Goal: Task Accomplishment & Management: Manage account settings

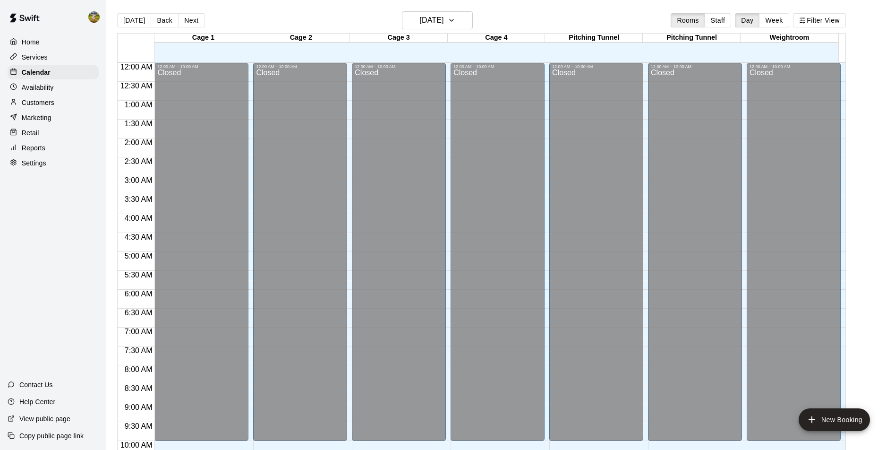
scroll to position [389, 0]
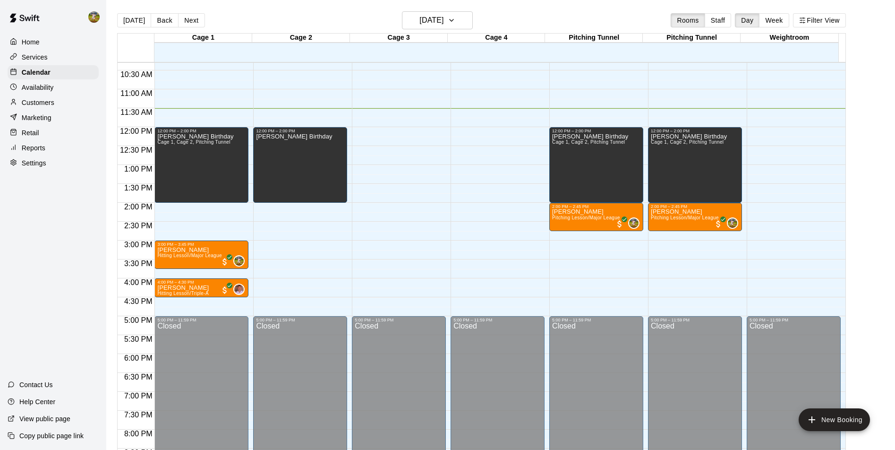
click at [54, 97] on div "Customers" at bounding box center [53, 102] width 91 height 14
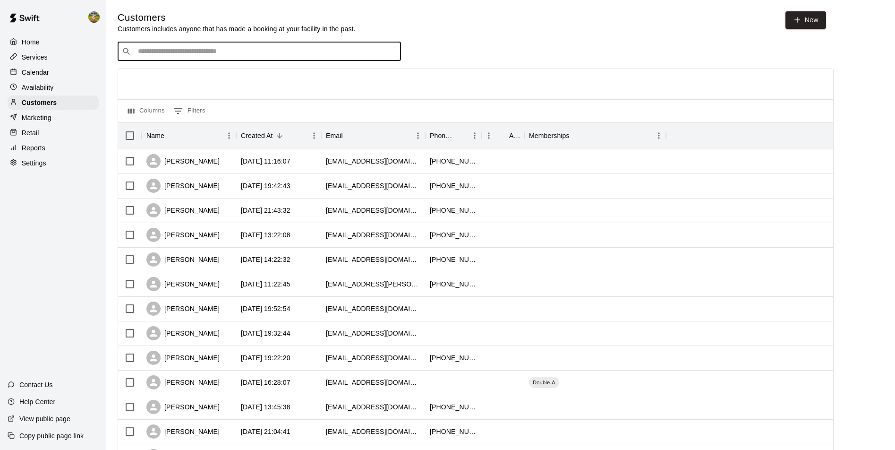
click at [178, 52] on input "Search customers by name or email" at bounding box center [266, 51] width 262 height 9
type input "***"
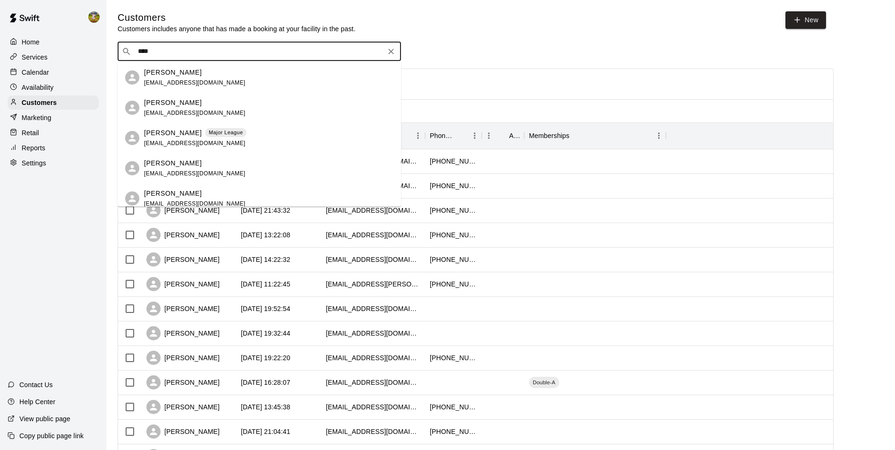
click at [170, 144] on span "[EMAIL_ADDRESS][DOMAIN_NAME]" at bounding box center [195, 143] width 102 height 7
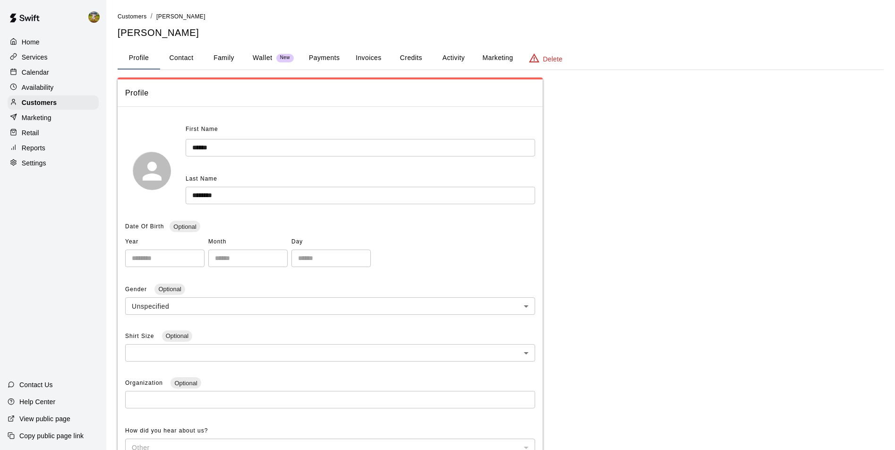
click at [370, 57] on button "Invoices" at bounding box center [368, 58] width 43 height 23
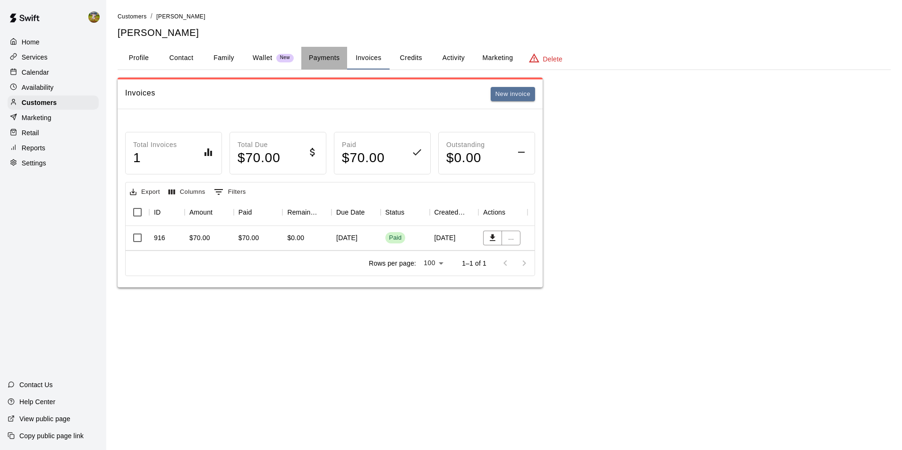
click at [313, 53] on button "Payments" at bounding box center [324, 58] width 46 height 23
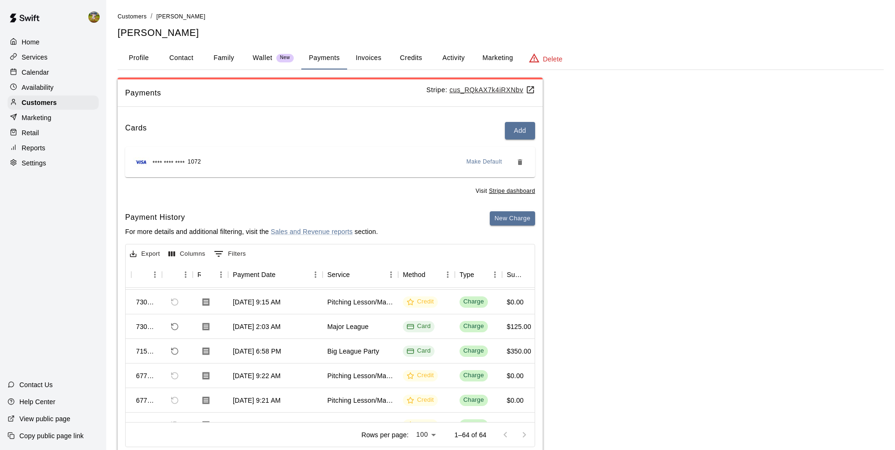
scroll to position [47, 8]
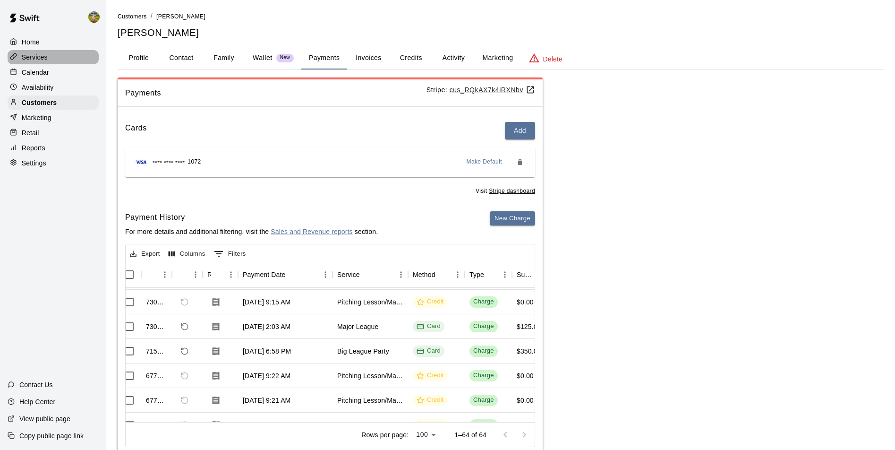
click at [59, 63] on div "Services" at bounding box center [53, 57] width 91 height 14
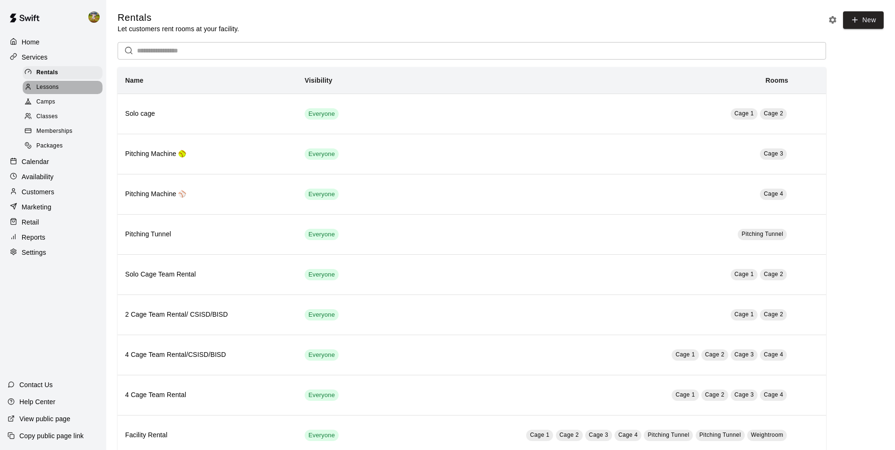
click at [51, 91] on span "Lessons" at bounding box center [47, 87] width 23 height 9
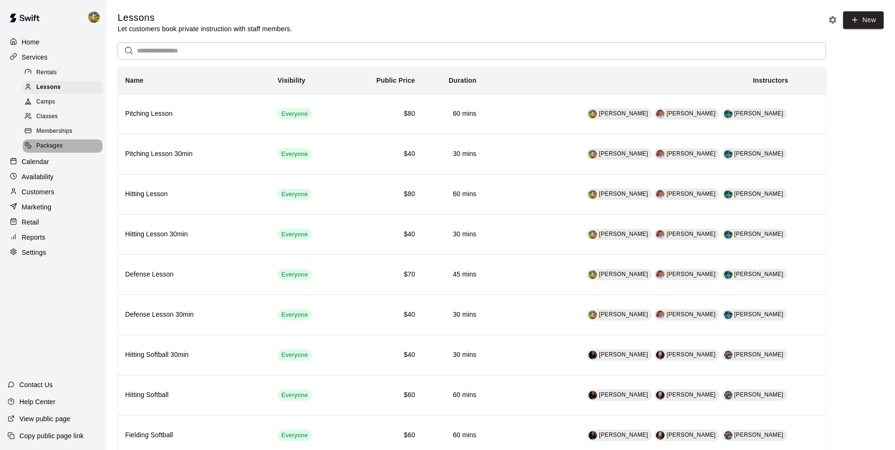
click at [55, 146] on span "Packages" at bounding box center [49, 145] width 26 height 9
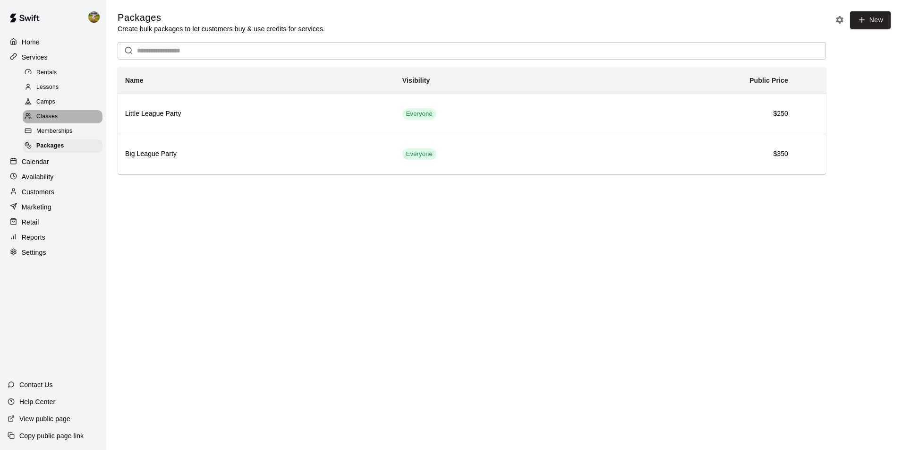
click at [54, 119] on span "Classes" at bounding box center [46, 116] width 21 height 9
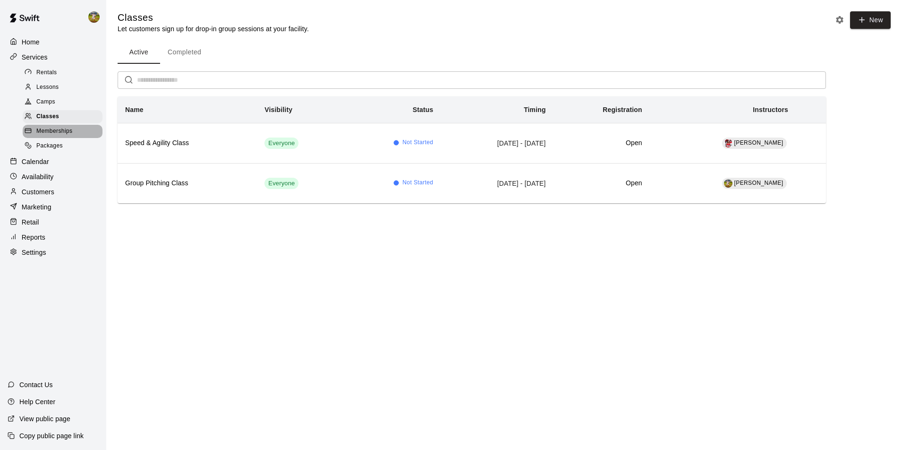
click at [56, 133] on span "Memberships" at bounding box center [54, 131] width 36 height 9
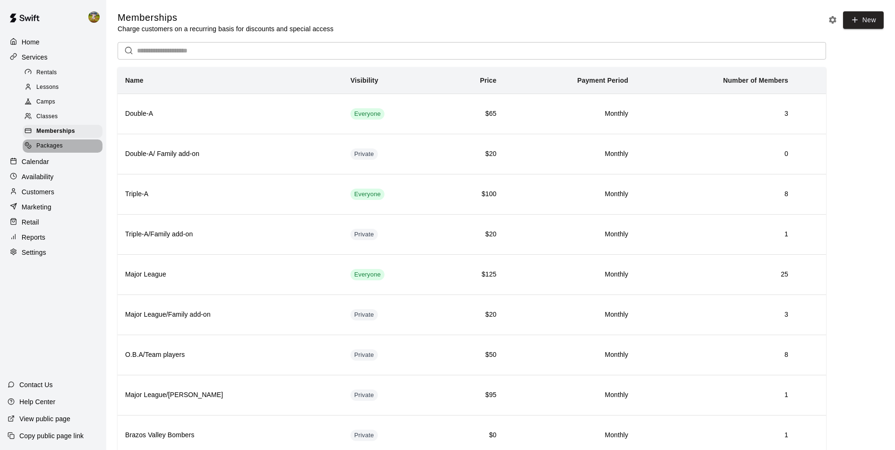
click at [56, 151] on span "Packages" at bounding box center [49, 145] width 26 height 9
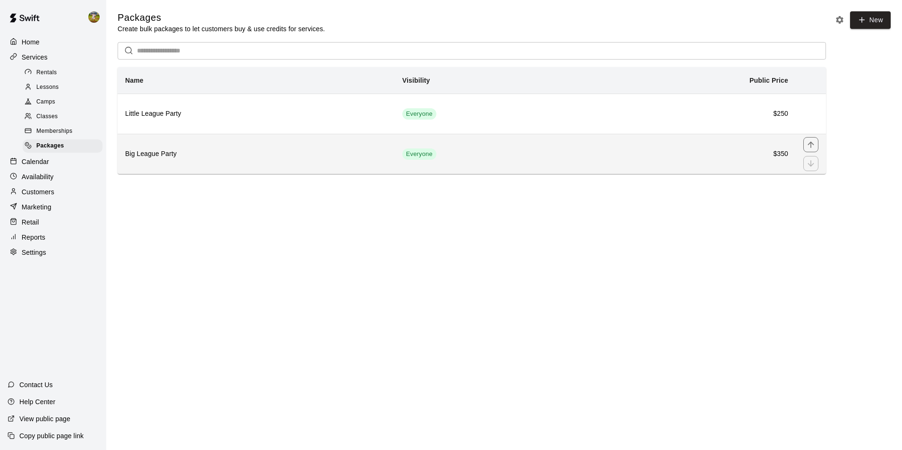
click at [264, 169] on th "Big League Party" at bounding box center [256, 154] width 277 height 40
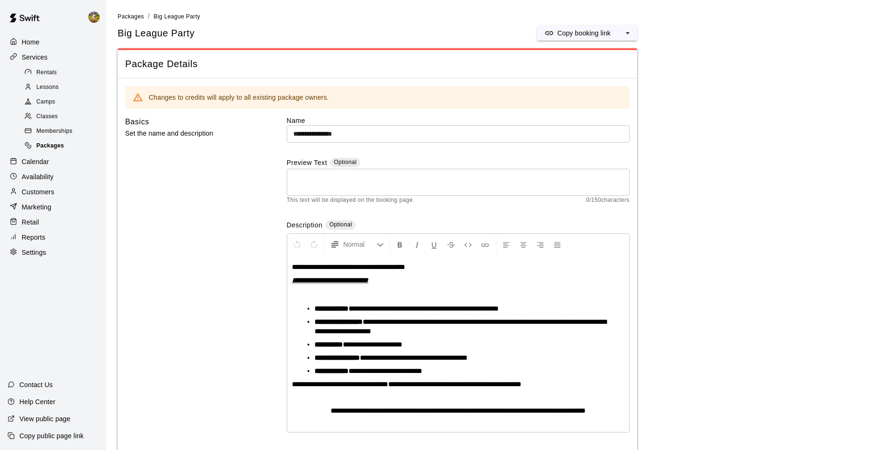
click at [71, 148] on div "Packages" at bounding box center [63, 145] width 80 height 13
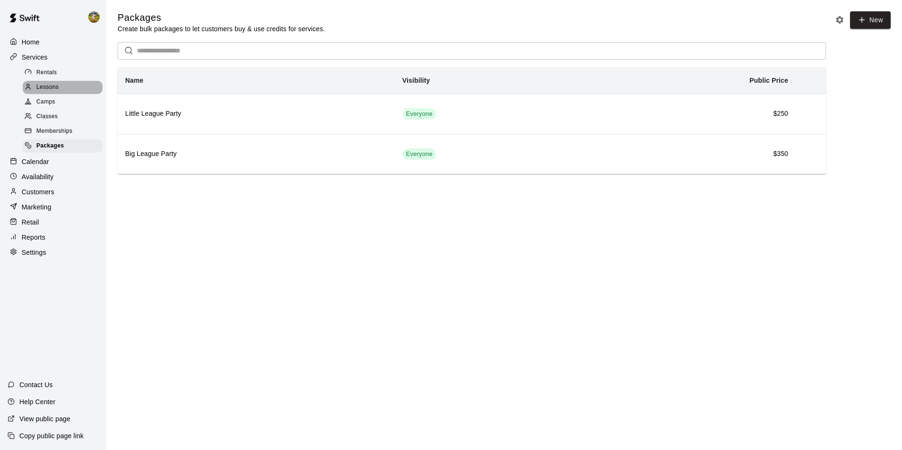
click at [63, 85] on div "Lessons" at bounding box center [63, 87] width 80 height 13
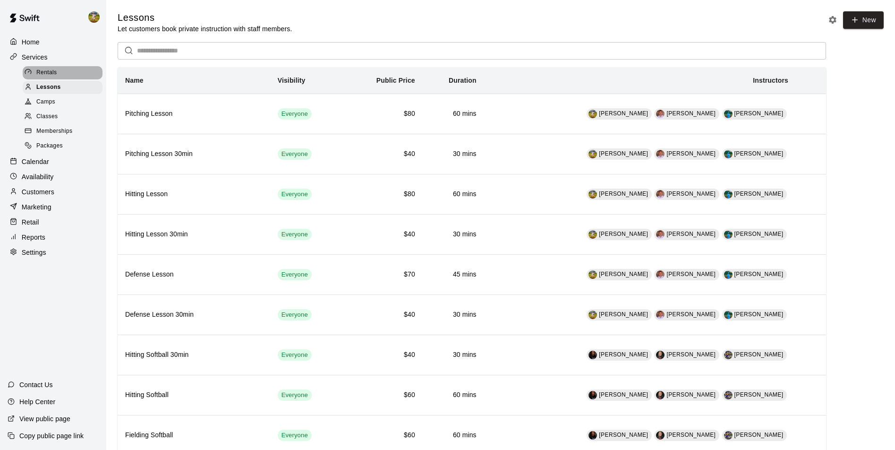
click at [60, 76] on div "Rentals" at bounding box center [63, 72] width 80 height 13
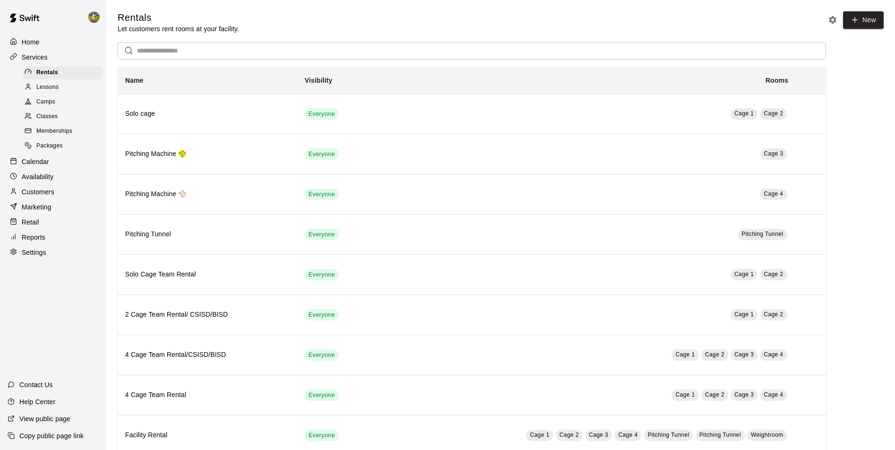
click at [68, 119] on div "Classes" at bounding box center [63, 116] width 80 height 13
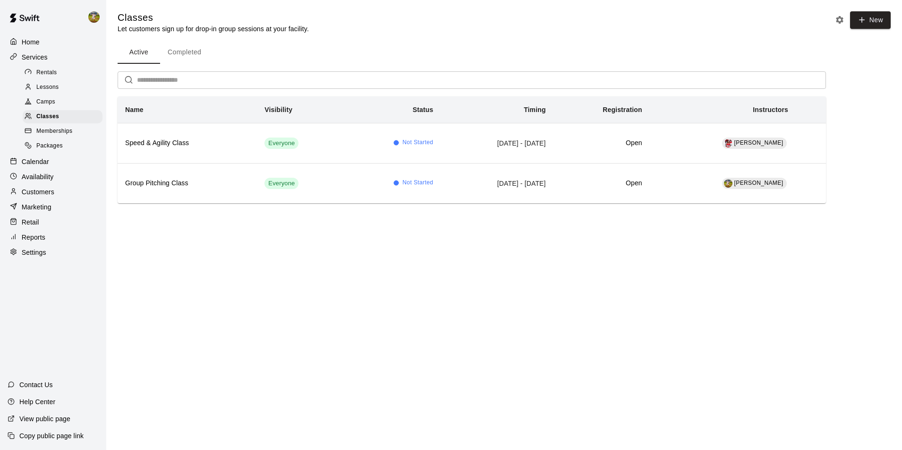
click at [71, 134] on span "Memberships" at bounding box center [54, 131] width 36 height 9
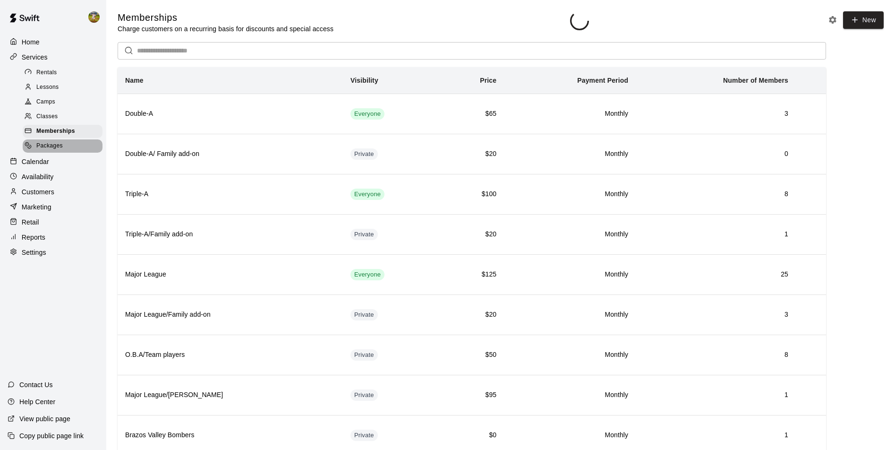
click at [66, 149] on div "Packages" at bounding box center [63, 145] width 80 height 13
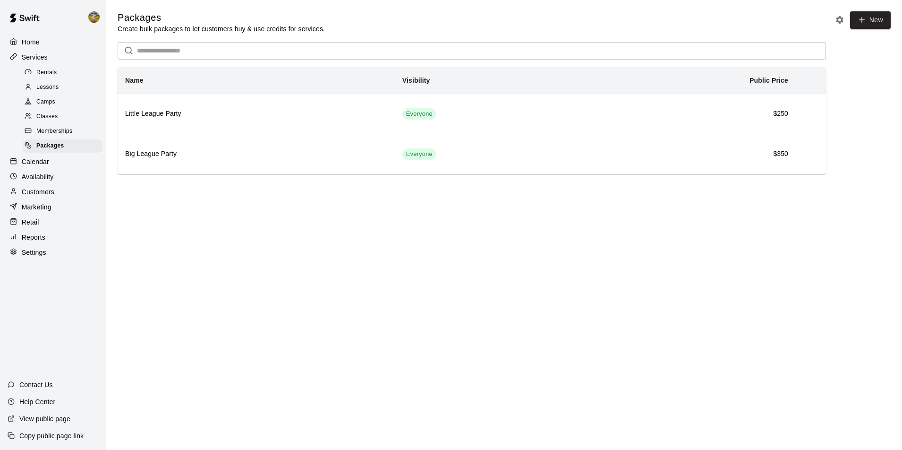
click at [59, 77] on div "Rentals" at bounding box center [63, 72] width 80 height 13
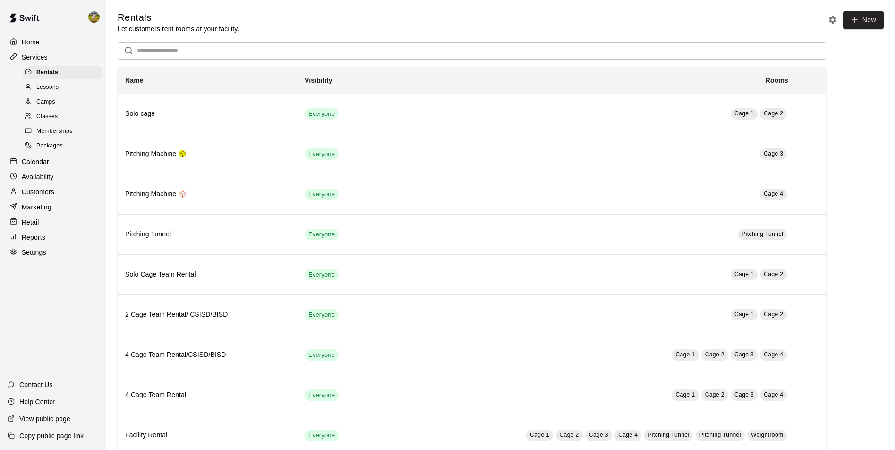
click at [59, 61] on div "Services" at bounding box center [53, 57] width 91 height 14
click at [67, 147] on div "Packages" at bounding box center [63, 145] width 80 height 13
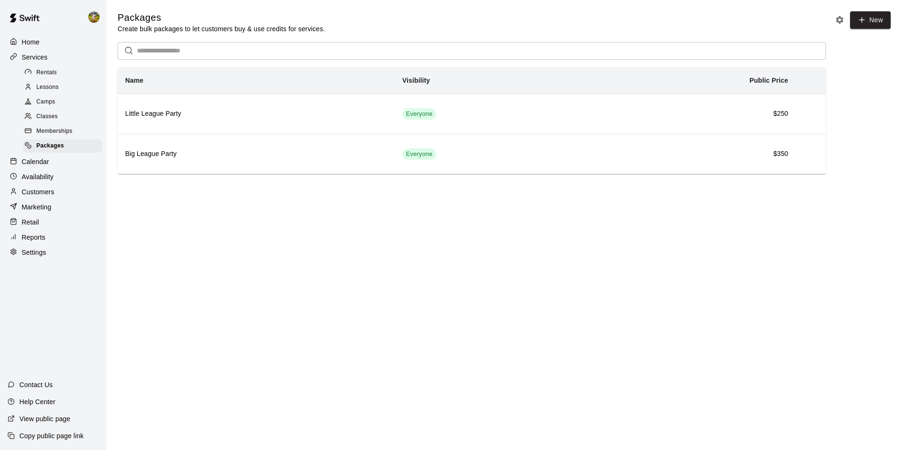
click at [64, 133] on span "Memberships" at bounding box center [54, 131] width 36 height 9
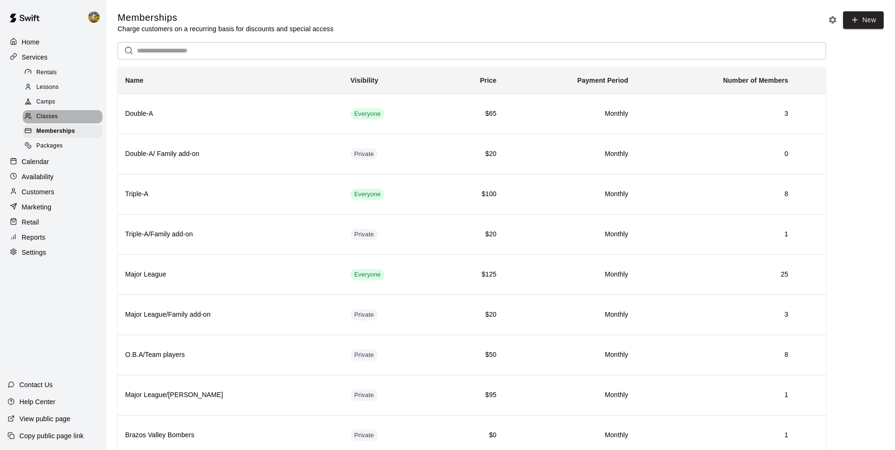
click at [59, 119] on div "Classes" at bounding box center [63, 116] width 80 height 13
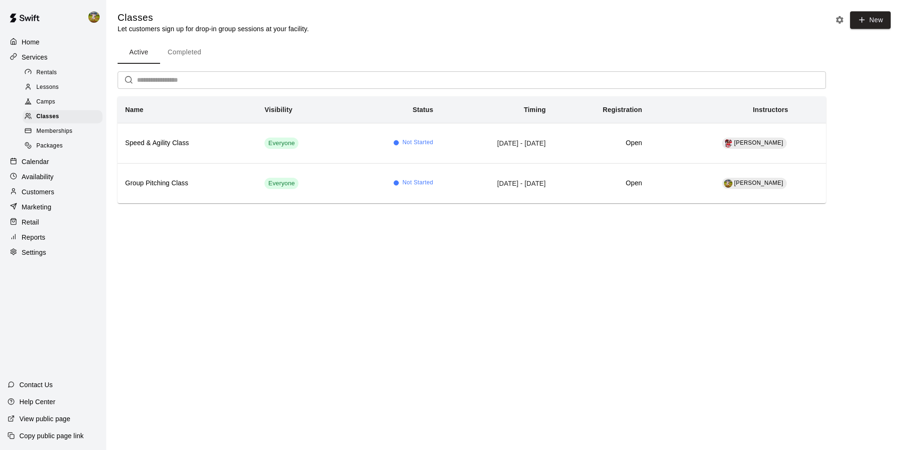
click at [56, 104] on div "Camps" at bounding box center [63, 101] width 80 height 13
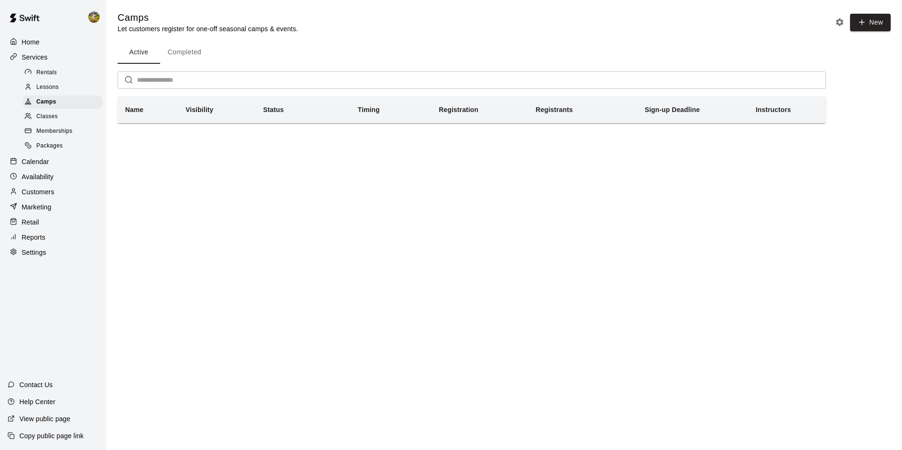
click at [63, 90] on div "Lessons" at bounding box center [63, 87] width 80 height 13
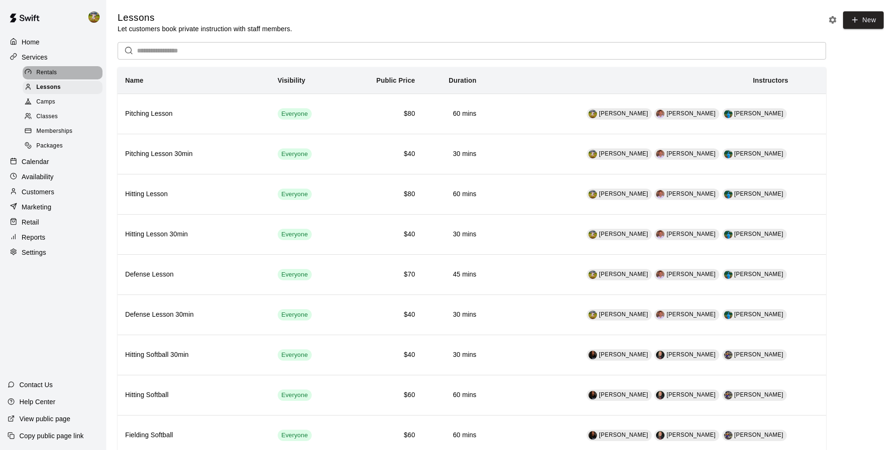
click at [73, 74] on div "Rentals" at bounding box center [63, 72] width 80 height 13
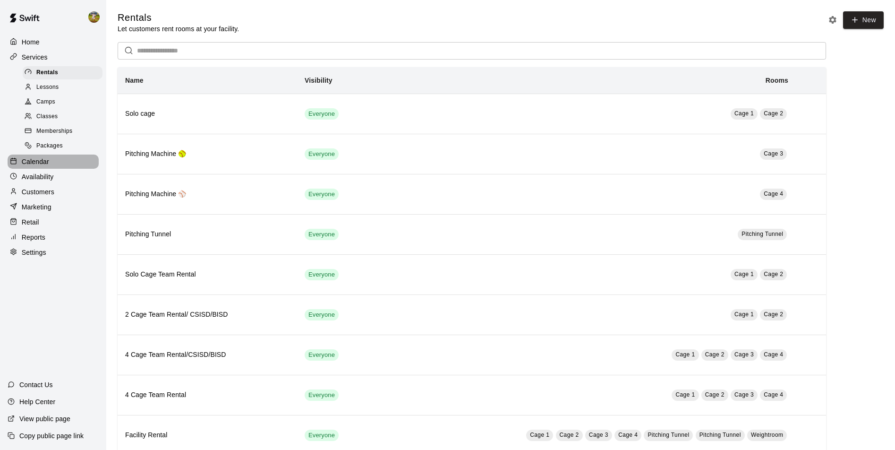
click at [50, 165] on div "Calendar" at bounding box center [53, 161] width 91 height 14
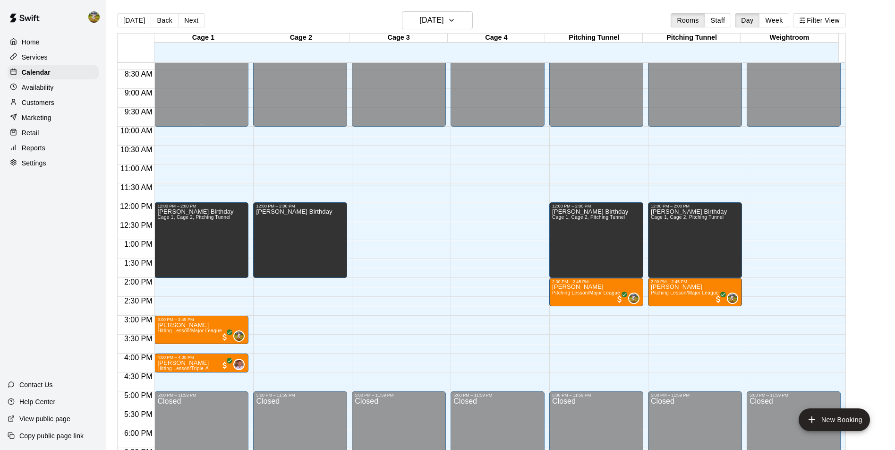
scroll to position [331, 0]
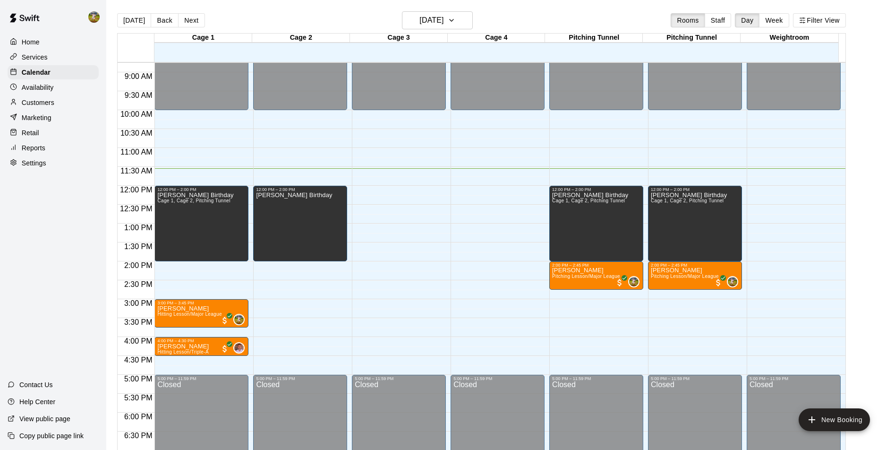
click at [59, 140] on div "Retail" at bounding box center [53, 133] width 91 height 14
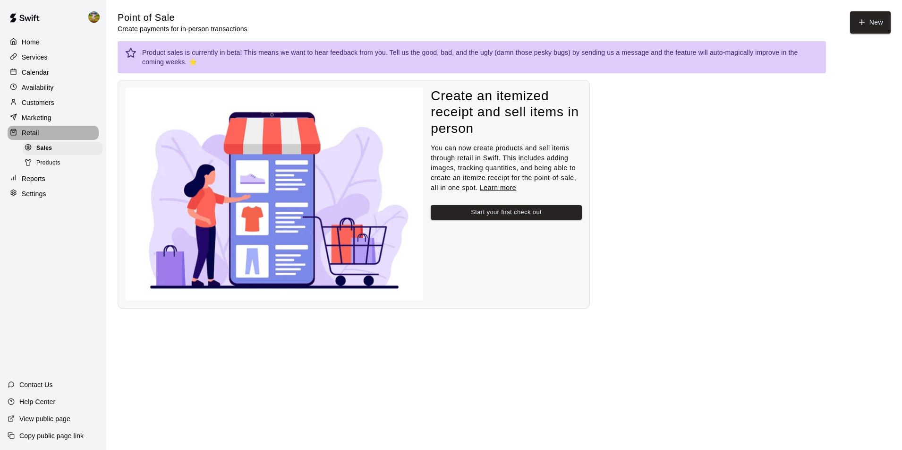
click at [59, 136] on div "Retail" at bounding box center [53, 133] width 91 height 14
click at [59, 123] on div "Marketing" at bounding box center [53, 118] width 91 height 14
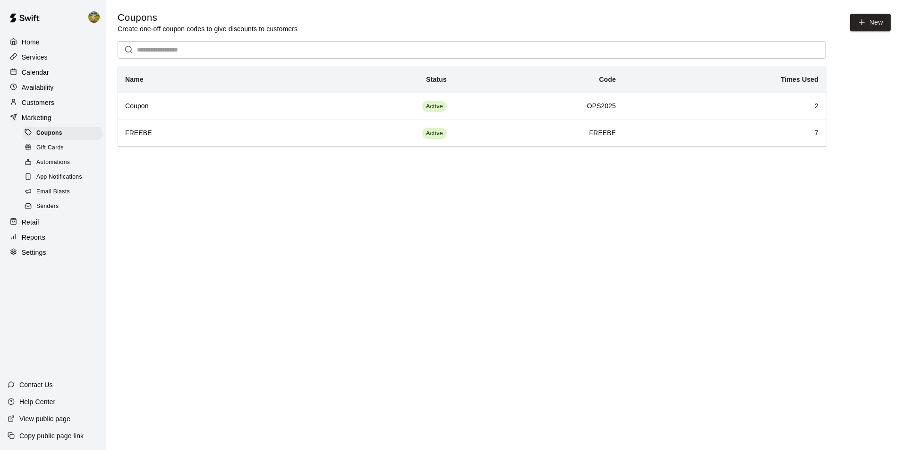
click at [50, 153] on span "Gift Cards" at bounding box center [49, 147] width 27 height 9
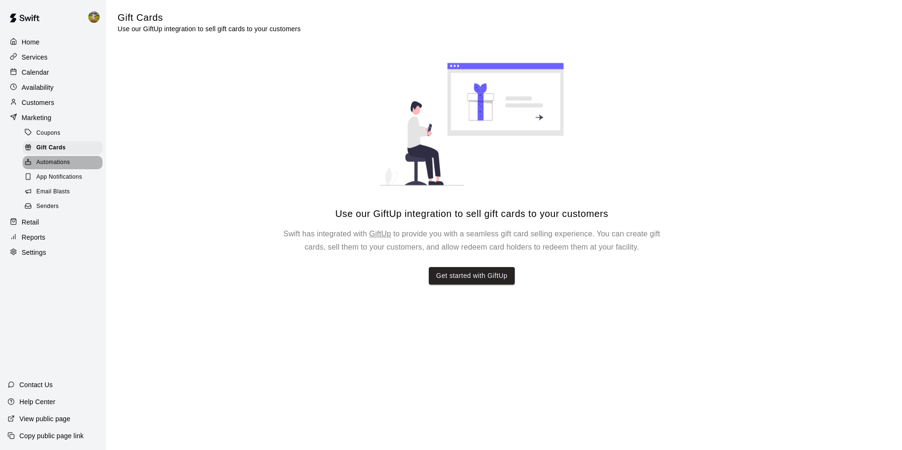
click at [51, 167] on span "Automations" at bounding box center [53, 162] width 34 height 9
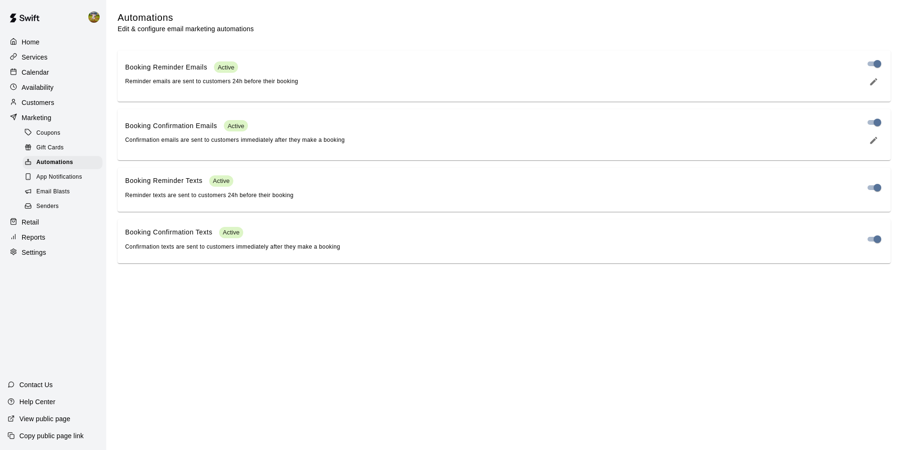
click at [52, 101] on p "Customers" at bounding box center [38, 102] width 33 height 9
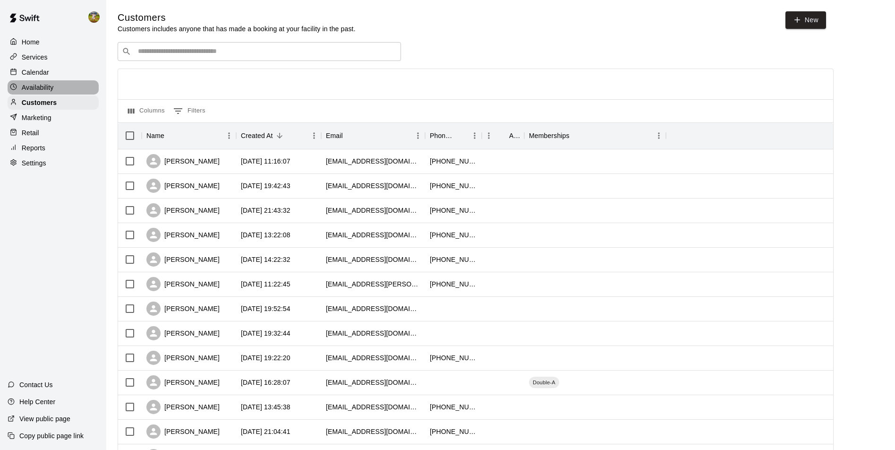
click at [53, 91] on p "Availability" at bounding box center [38, 87] width 32 height 9
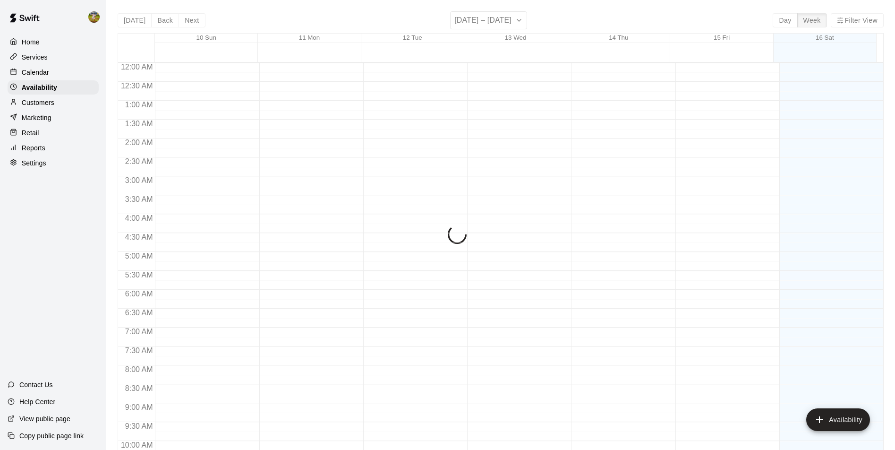
scroll to position [436, 0]
click at [52, 74] on div "Calendar" at bounding box center [53, 72] width 91 height 14
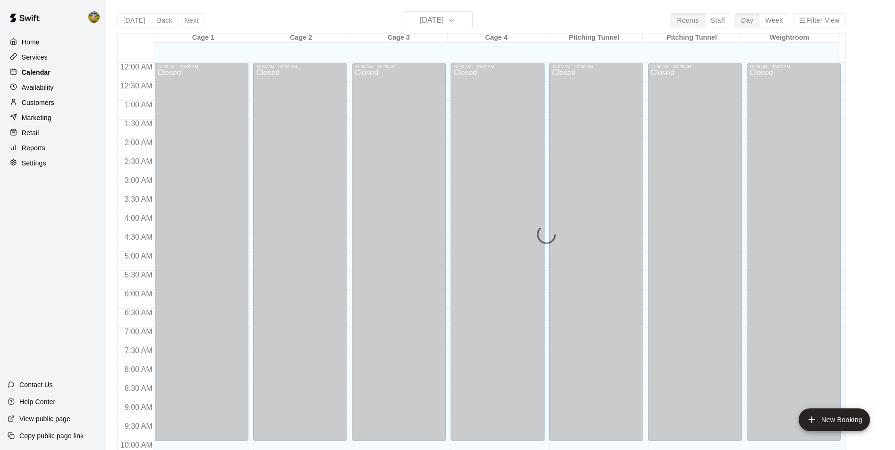
scroll to position [436, 0]
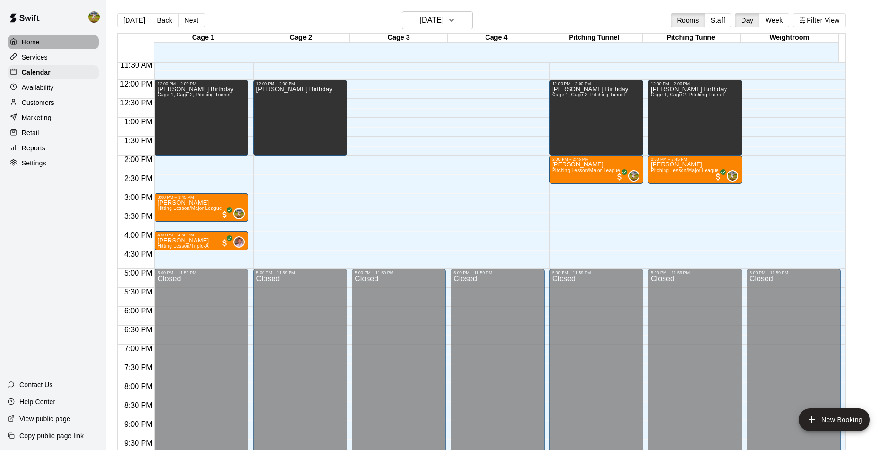
click at [56, 46] on div "Home" at bounding box center [53, 42] width 91 height 14
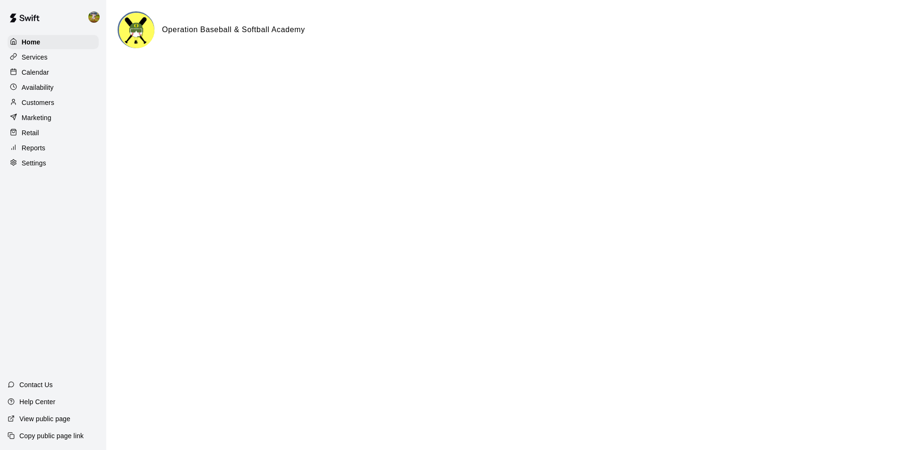
click at [66, 72] on div "Calendar" at bounding box center [53, 72] width 91 height 14
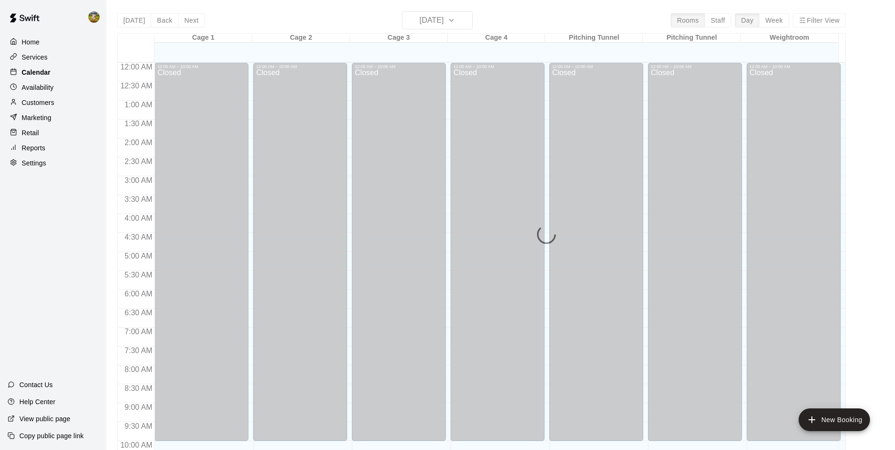
scroll to position [436, 0]
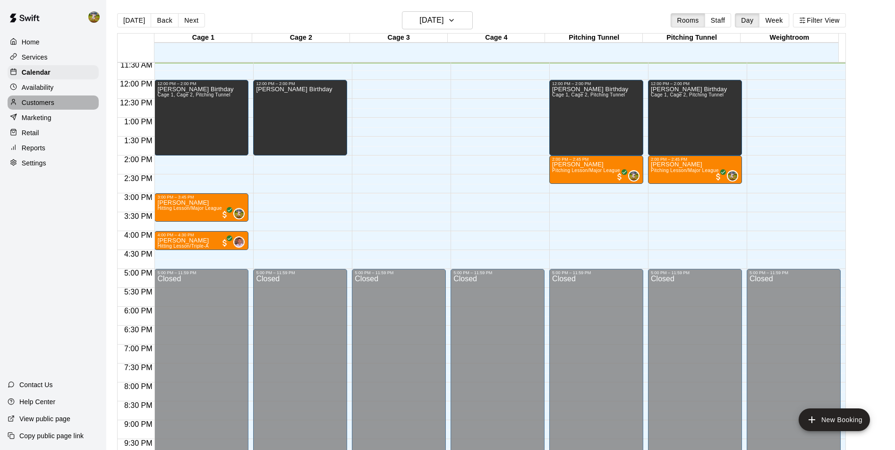
click at [68, 102] on div "Customers" at bounding box center [53, 102] width 91 height 14
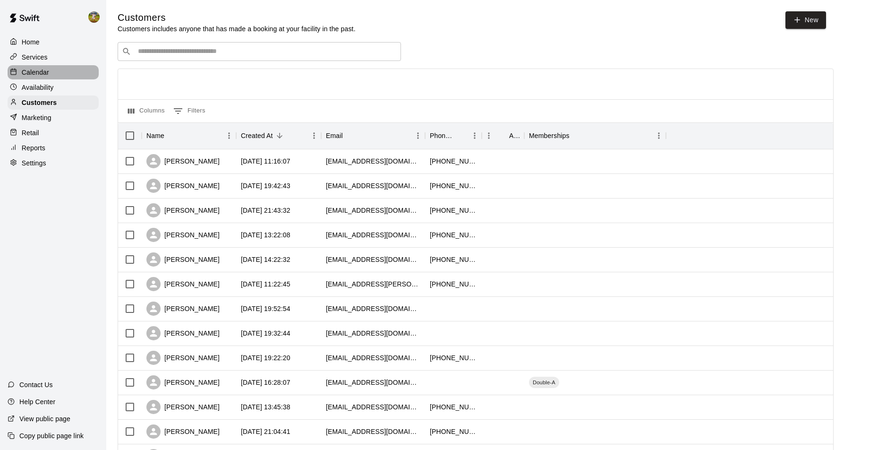
click at [53, 69] on div "Calendar" at bounding box center [53, 72] width 91 height 14
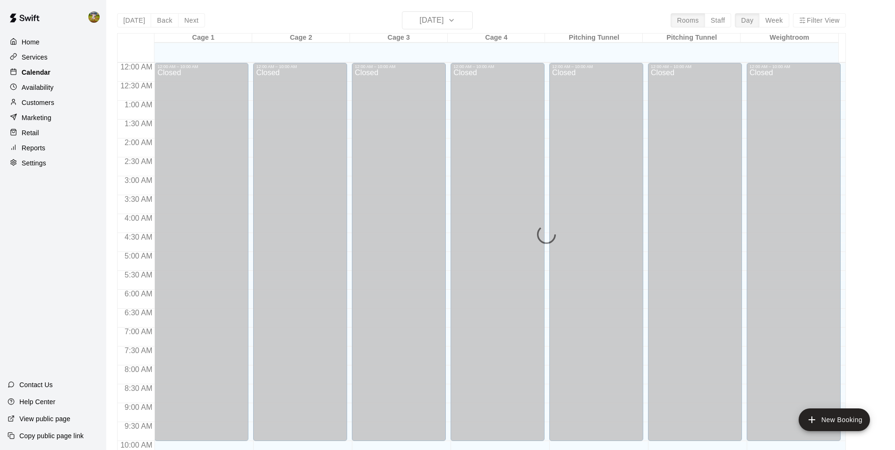
scroll to position [436, 0]
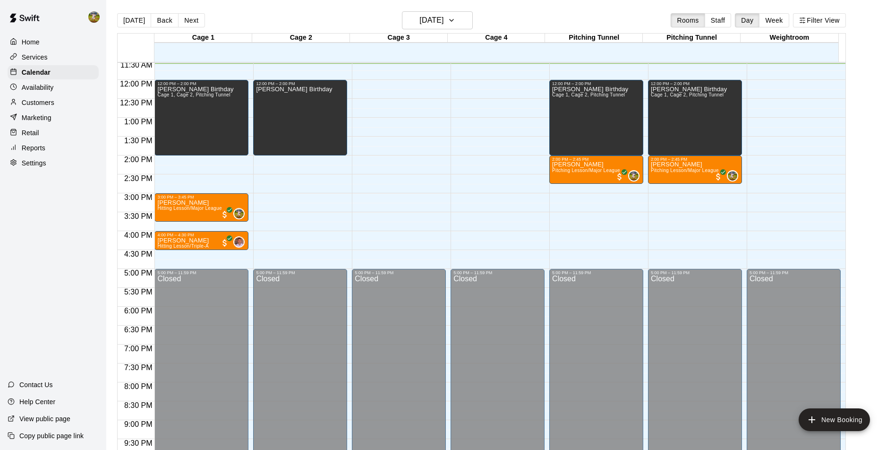
click at [65, 104] on div "Customers" at bounding box center [53, 102] width 91 height 14
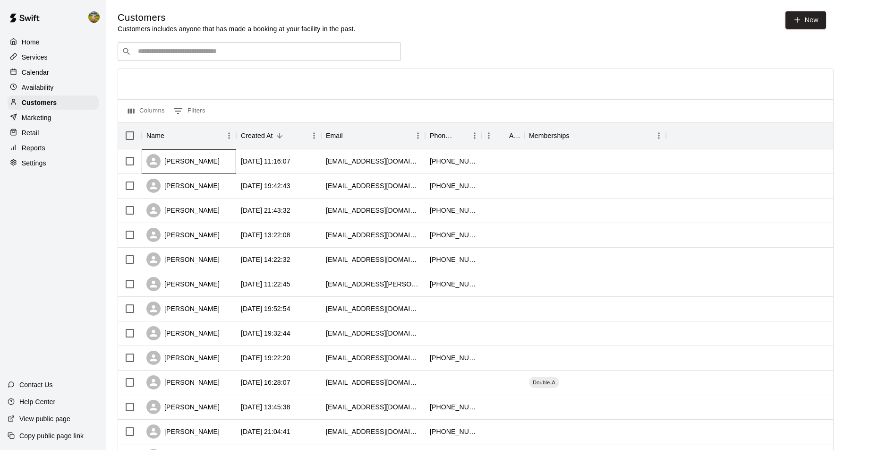
click at [212, 160] on div "[PERSON_NAME]" at bounding box center [189, 161] width 94 height 25
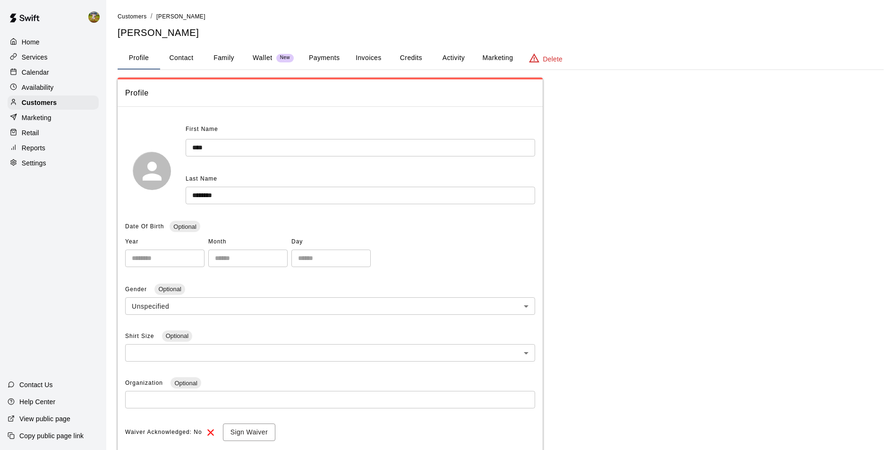
click at [192, 58] on button "Contact" at bounding box center [181, 58] width 43 height 23
select select "**"
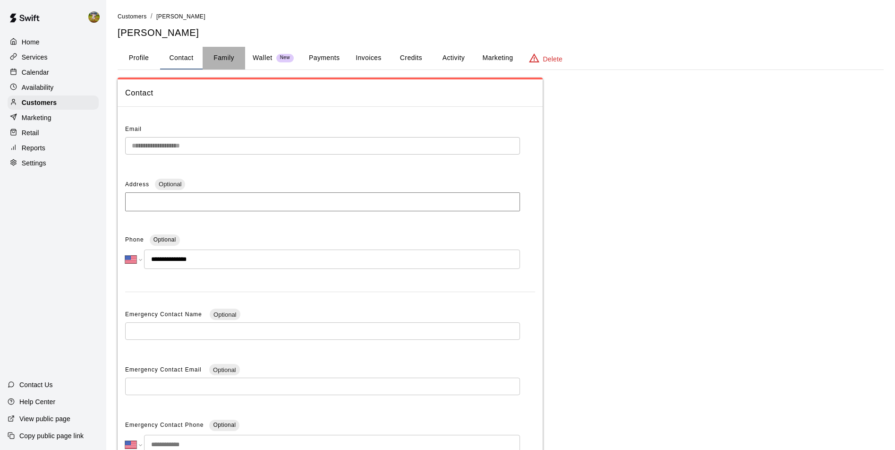
click at [222, 58] on button "Family" at bounding box center [224, 58] width 43 height 23
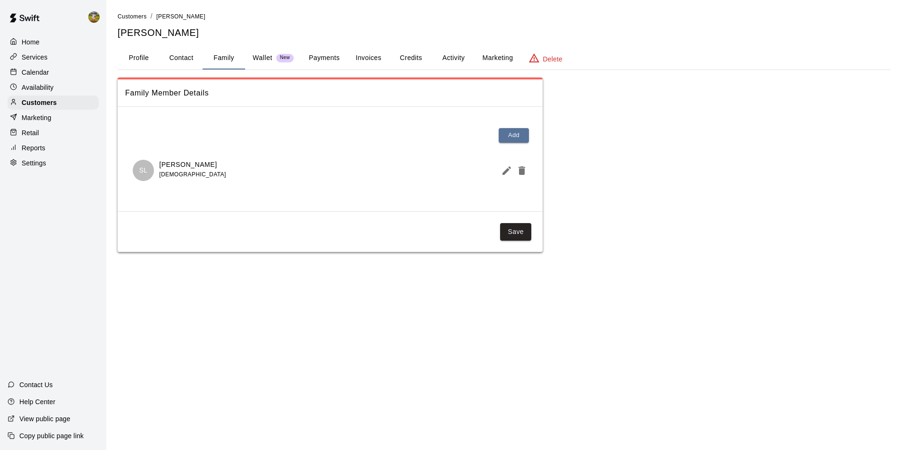
click at [135, 58] on button "Profile" at bounding box center [139, 58] width 43 height 23
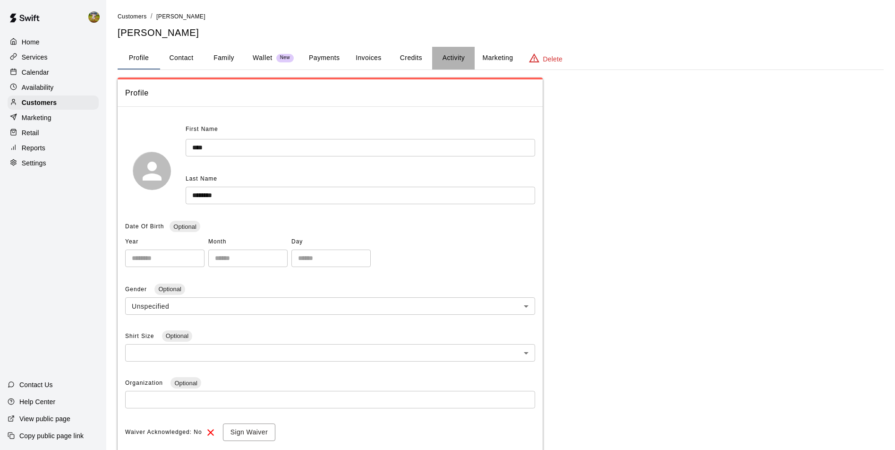
click at [440, 55] on button "Activity" at bounding box center [453, 58] width 43 height 23
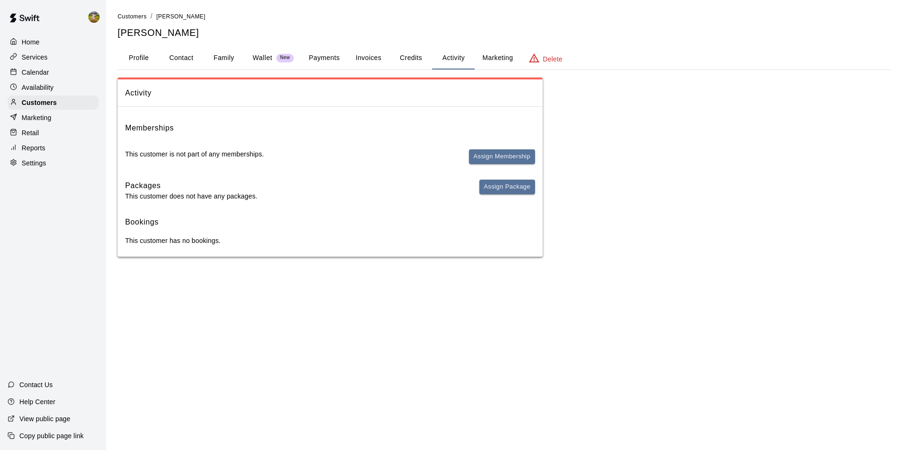
click at [149, 59] on button "Profile" at bounding box center [139, 58] width 43 height 23
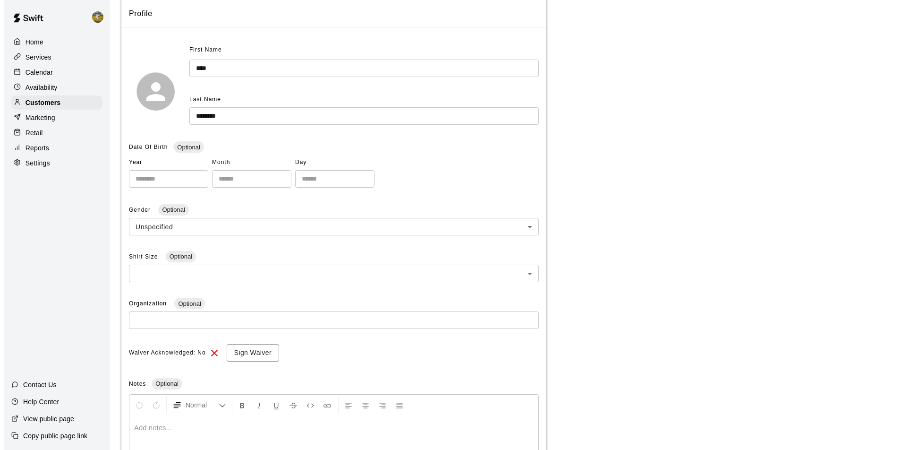
scroll to position [181, 0]
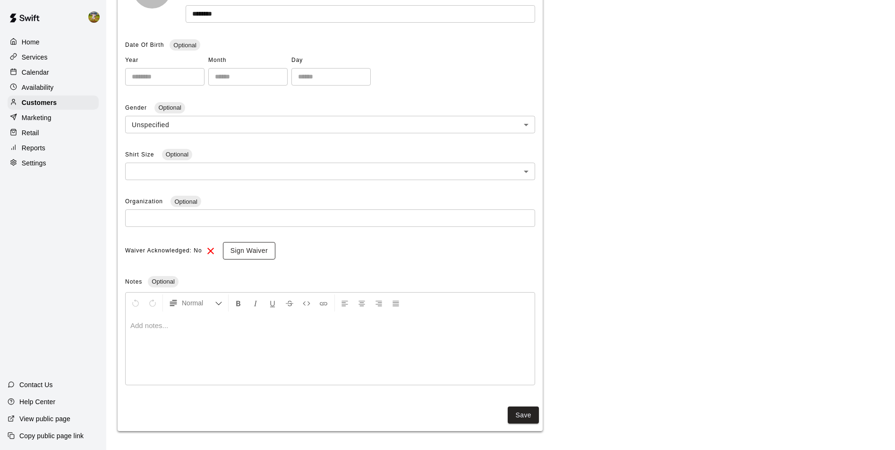
click at [268, 253] on button "Sign Waiver" at bounding box center [249, 250] width 52 height 17
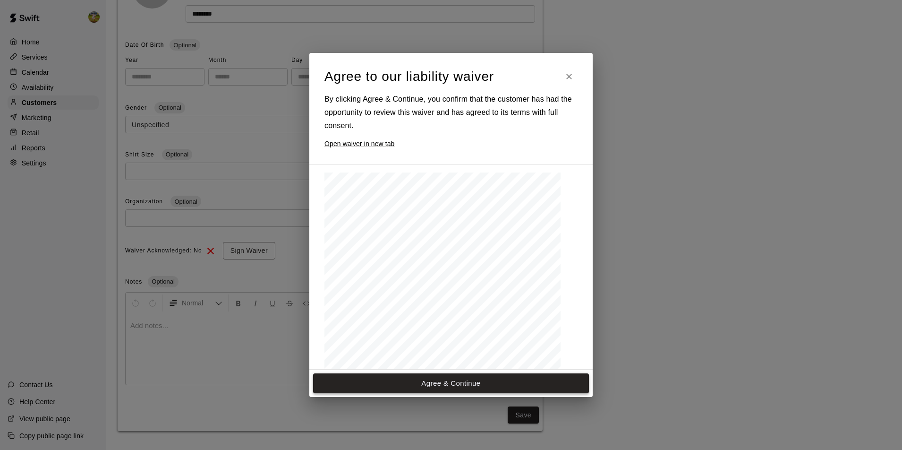
click at [435, 381] on button "Agree & Continue" at bounding box center [451, 383] width 276 height 20
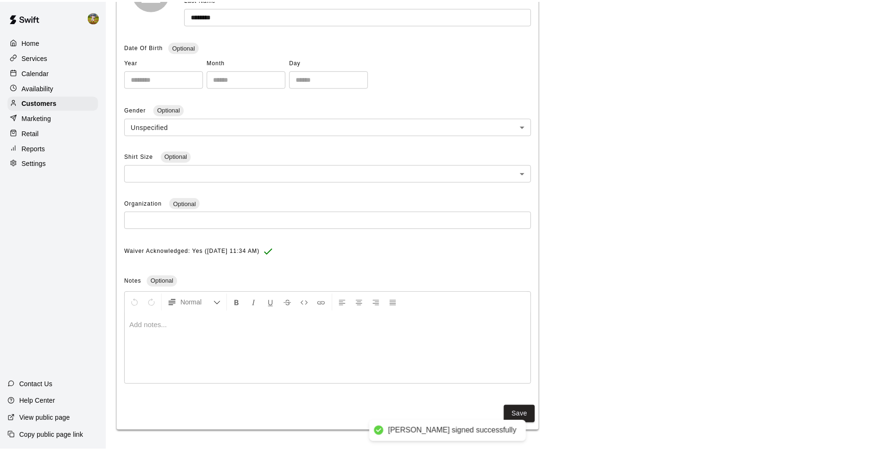
scroll to position [179, 0]
click at [526, 411] on button "Save" at bounding box center [523, 414] width 31 height 17
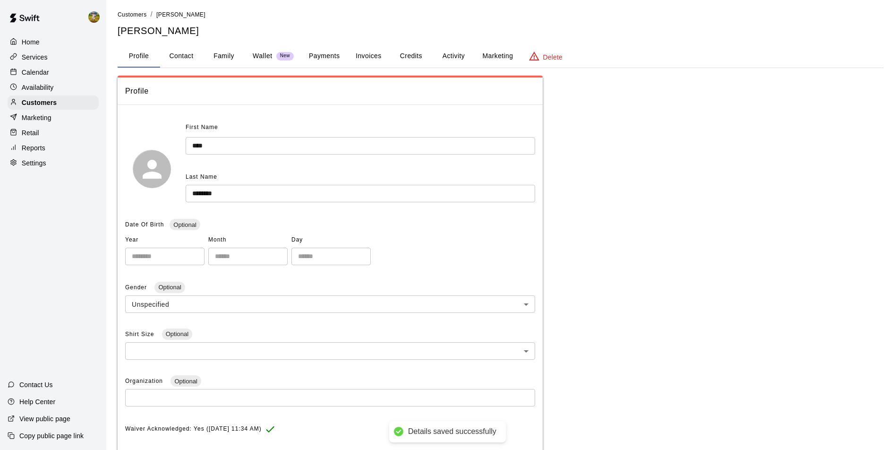
scroll to position [0, 0]
click at [57, 73] on div "Calendar" at bounding box center [53, 72] width 91 height 14
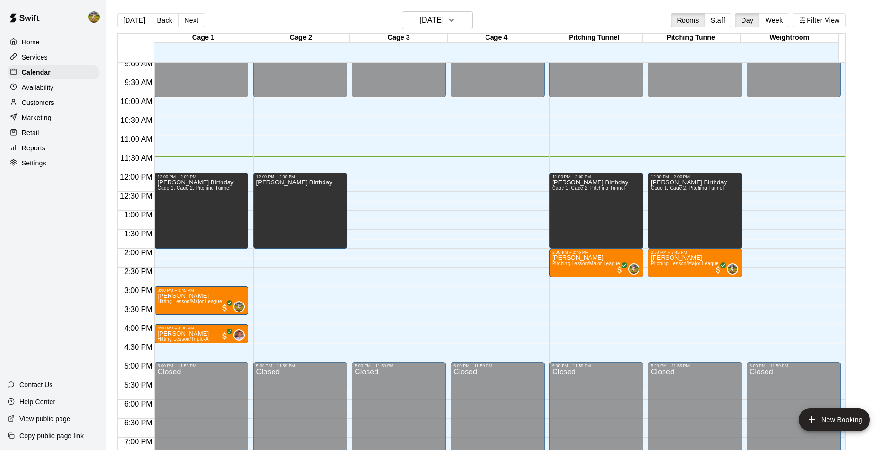
scroll to position [343, 0]
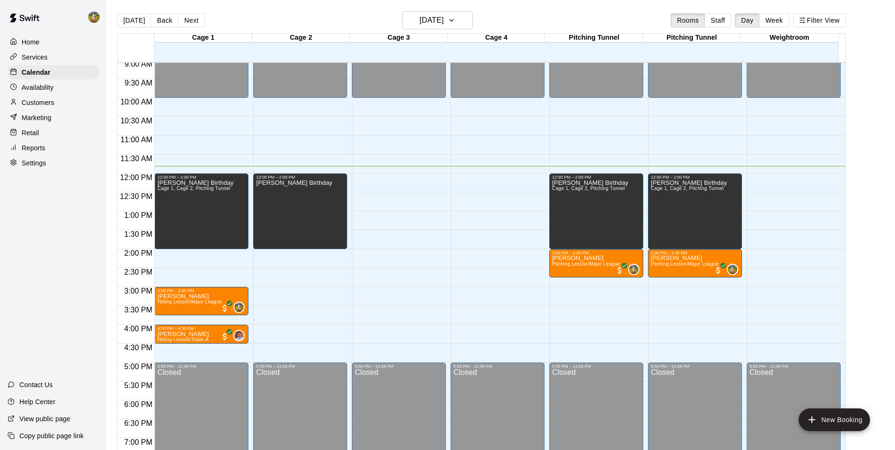
drag, startPoint x: 72, startPoint y: 271, endPoint x: 92, endPoint y: 172, distance: 101.1
drag, startPoint x: 92, startPoint y: 172, endPoint x: 84, endPoint y: 294, distance: 122.6
click at [87, 289] on div "Home Services Calendar Availability Customers Marketing Retail Reports Settings…" at bounding box center [53, 225] width 106 height 450
click at [60, 102] on div "Customers" at bounding box center [53, 102] width 91 height 14
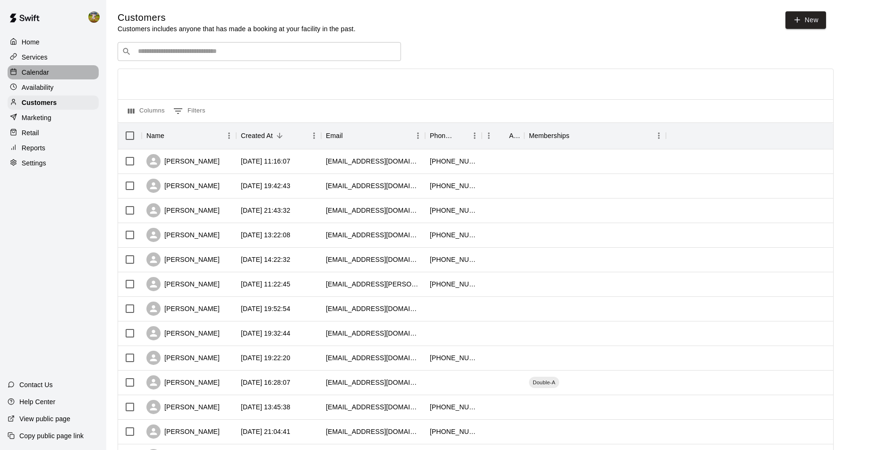
click at [57, 74] on div "Calendar" at bounding box center [53, 72] width 91 height 14
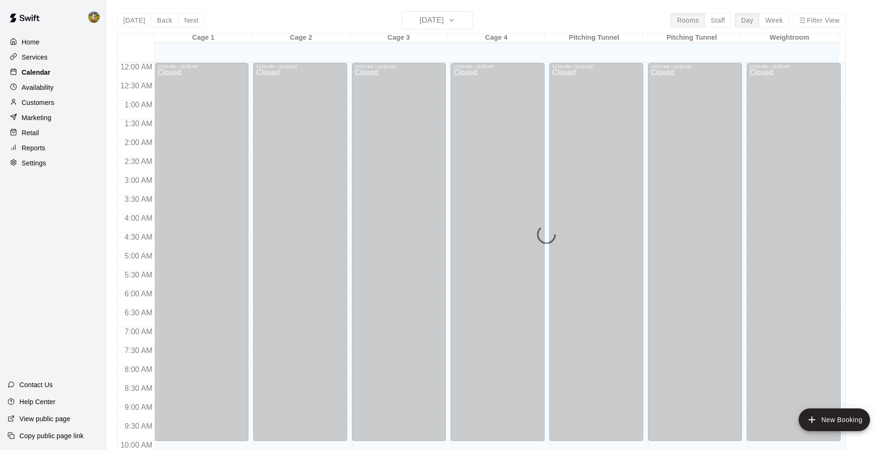
scroll to position [450, 0]
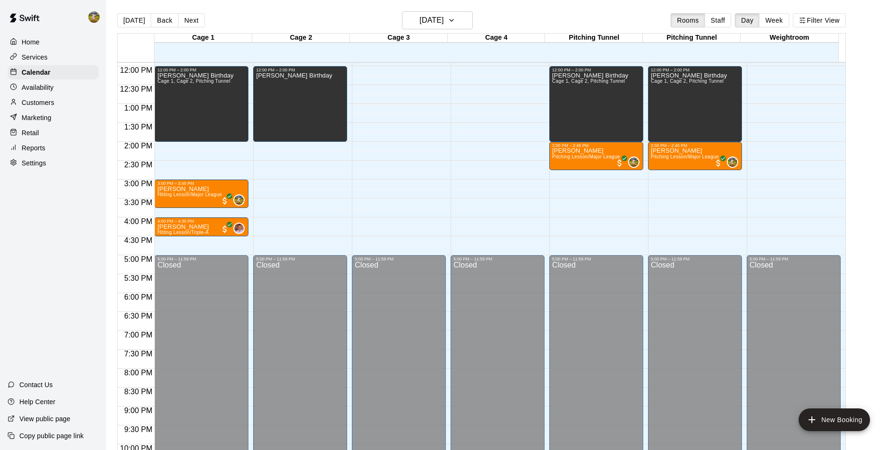
click at [76, 105] on div "Customers" at bounding box center [53, 102] width 91 height 14
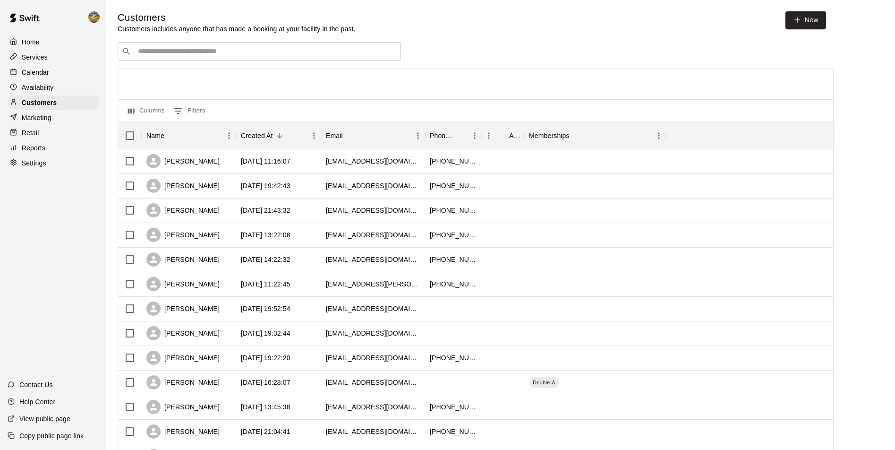
click at [75, 91] on div "Availability" at bounding box center [53, 87] width 91 height 14
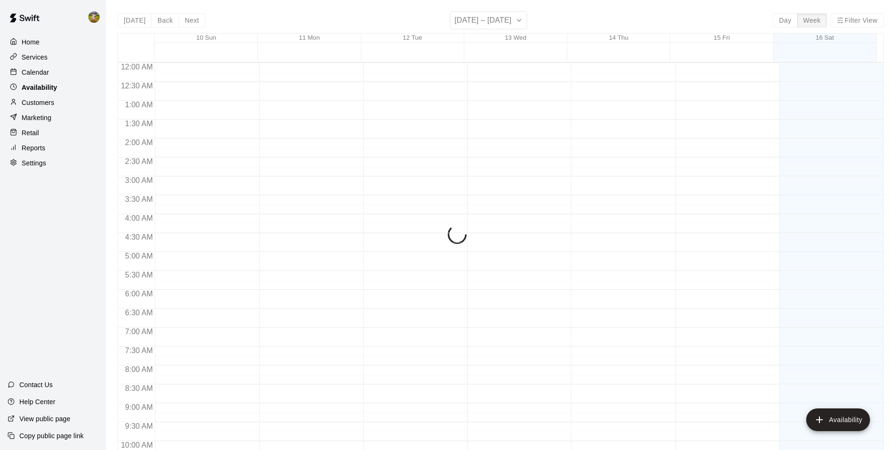
scroll to position [450, 0]
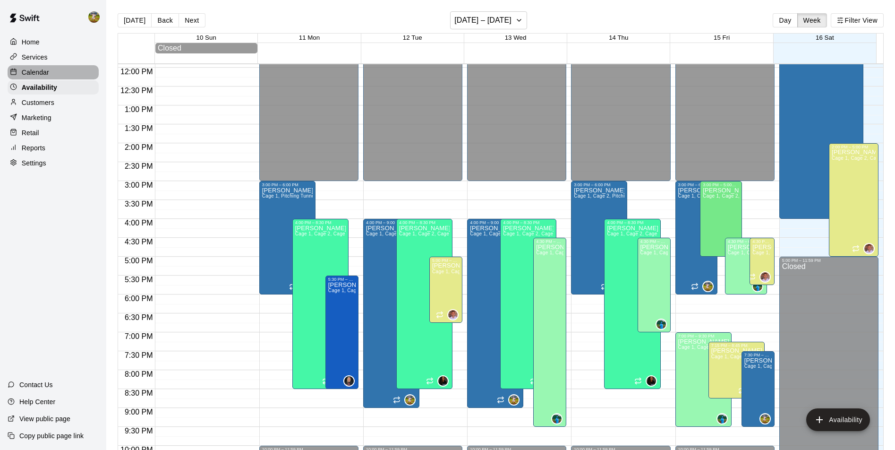
click at [66, 75] on div "Calendar" at bounding box center [53, 72] width 91 height 14
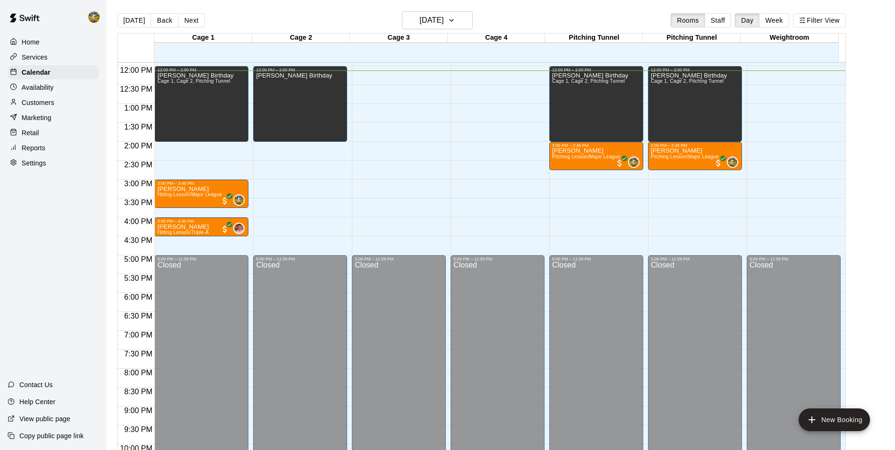
scroll to position [15, 0]
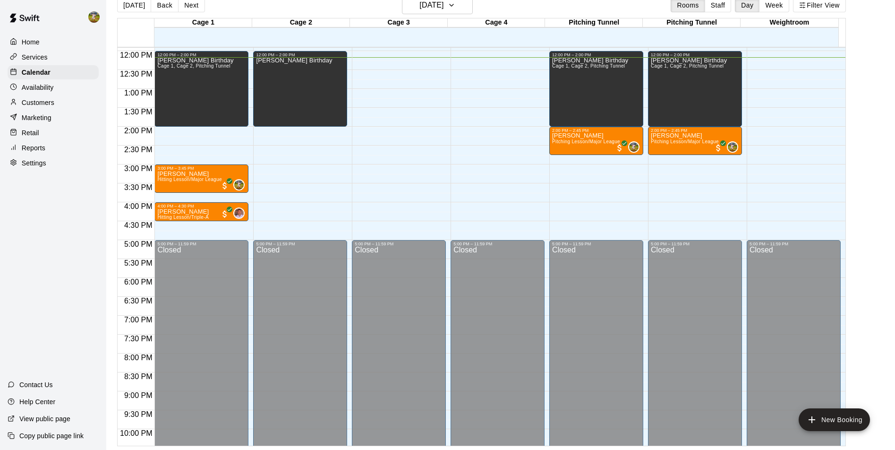
click at [875, 395] on main "[DATE] Back [DATE][DATE] Rooms Staff Day Week Filter View Cage 1 16 Sat Cage 2 …" at bounding box center [500, 221] width 781 height 450
drag, startPoint x: 904, startPoint y: 462, endPoint x: 904, endPoint y: 456, distance: 5.7
click at [895, 449] on html "Home Services Calendar Availability Customers Marketing Retail Reports Settings…" at bounding box center [447, 217] width 895 height 465
drag, startPoint x: 803, startPoint y: 372, endPoint x: 823, endPoint y: 344, distance: 34.6
click at [6, 11] on img at bounding box center [24, 18] width 49 height 28
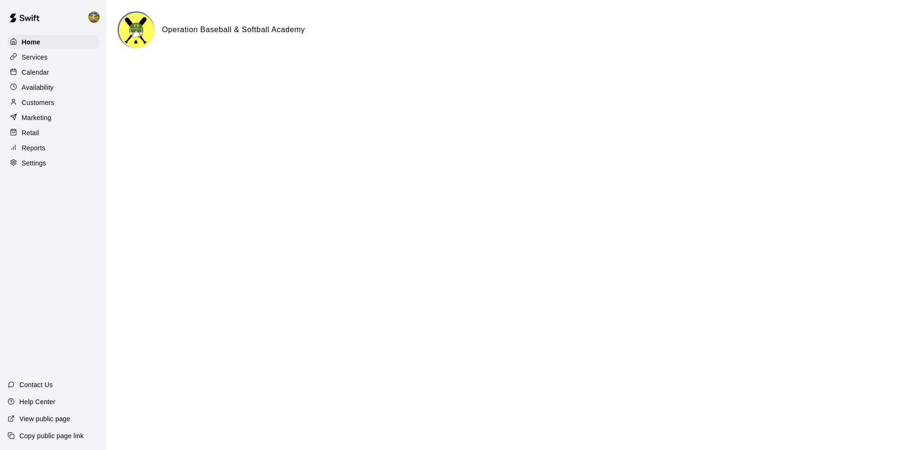
click at [6, 11] on img at bounding box center [24, 18] width 49 height 28
